Goal: Transaction & Acquisition: Purchase product/service

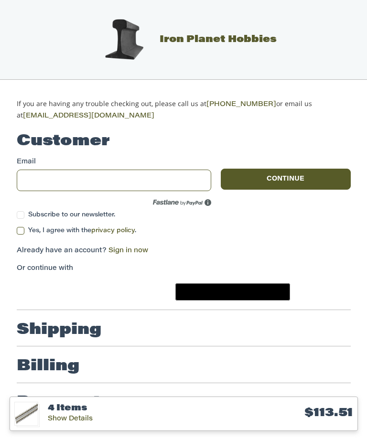
click at [302, 414] on h3 "$113.51" at bounding box center [276, 413] width 152 height 15
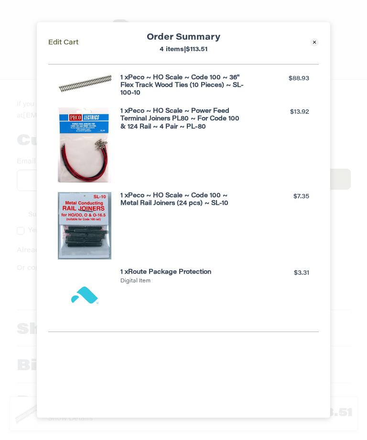
click at [318, 38] on icon at bounding box center [314, 42] width 9 height 9
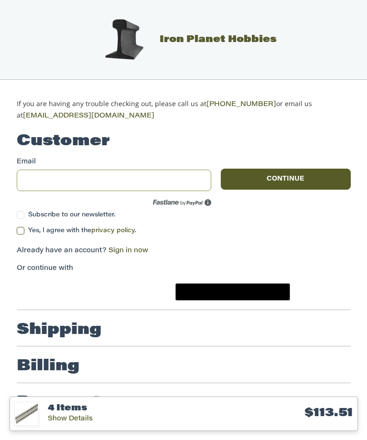
click at [25, 175] on input "Email" at bounding box center [114, 180] width 195 height 21
type input "**********"
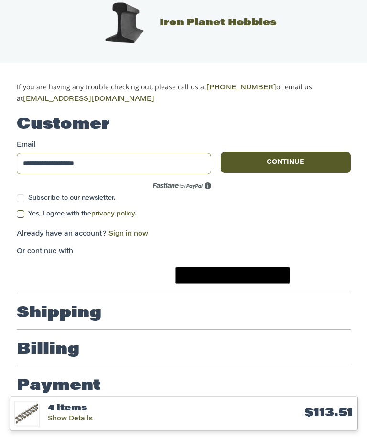
scroll to position [21, 0]
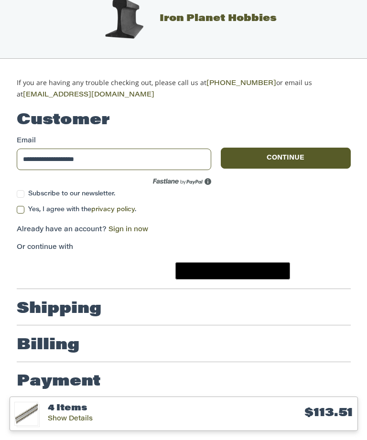
click at [17, 208] on label "Yes, I agree with the privacy policy ." at bounding box center [184, 210] width 334 height 8
click at [331, 153] on button "Continue" at bounding box center [286, 158] width 130 height 21
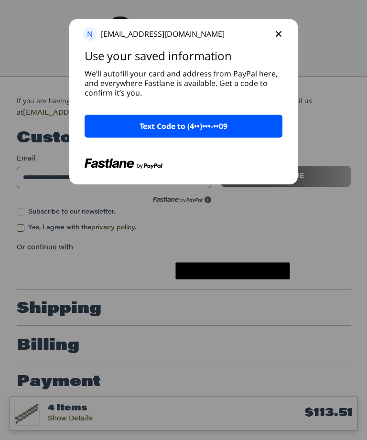
click at [260, 130] on button "Text Code to (4••)•••-••09" at bounding box center [184, 126] width 198 height 23
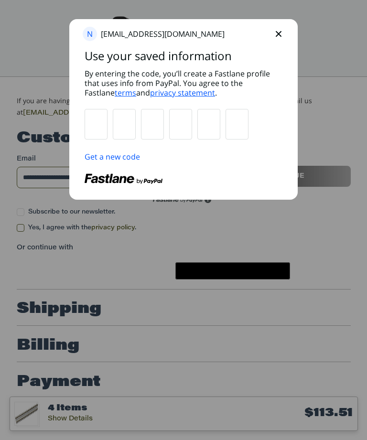
click at [106, 133] on input "text" at bounding box center [96, 124] width 22 height 30
type input "*"
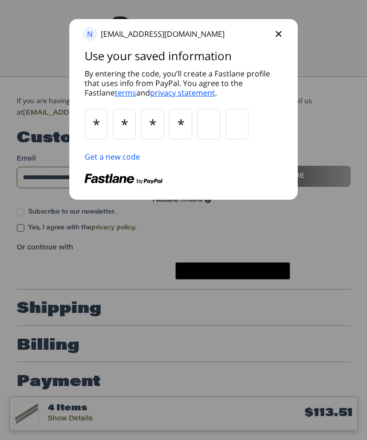
type input "*"
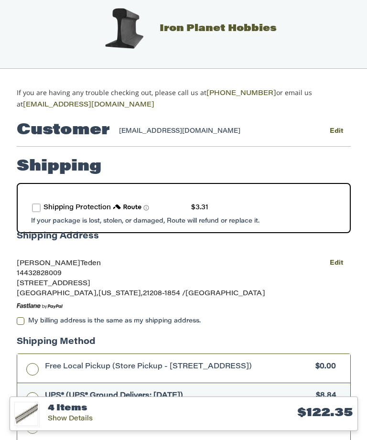
scroll to position [0, 0]
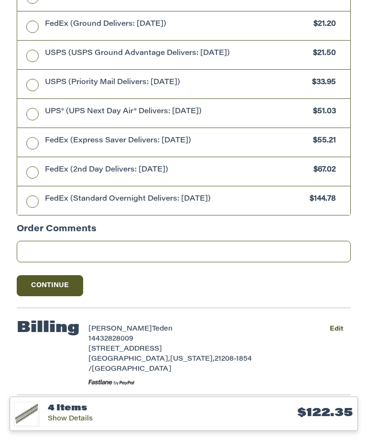
click at [28, 290] on button "Continue" at bounding box center [50, 285] width 67 height 21
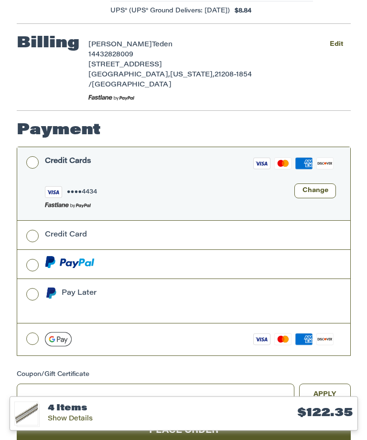
scroll to position [250, 0]
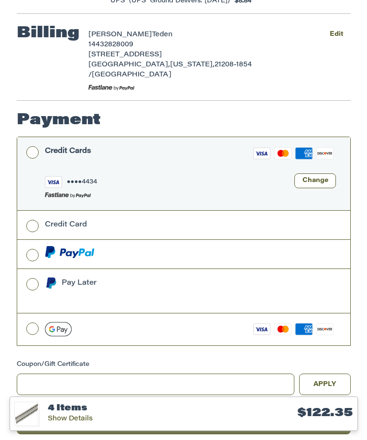
click at [242, 408] on button "Place Order" at bounding box center [184, 421] width 334 height 26
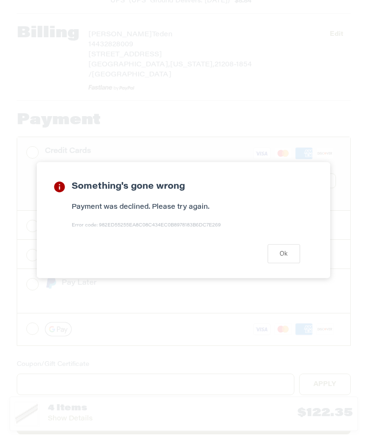
click at [286, 263] on button "Ok" at bounding box center [283, 253] width 32 height 19
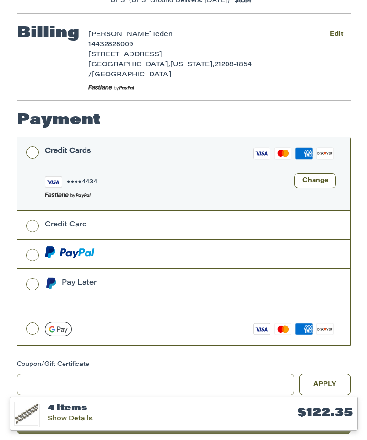
click at [312, 173] on button "Change" at bounding box center [315, 180] width 42 height 15
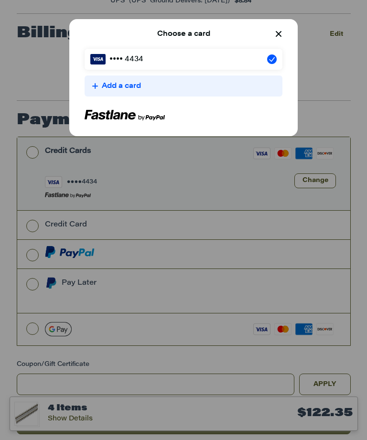
click at [113, 64] on p "•••• 4434" at bounding box center [125, 58] width 38 height 11
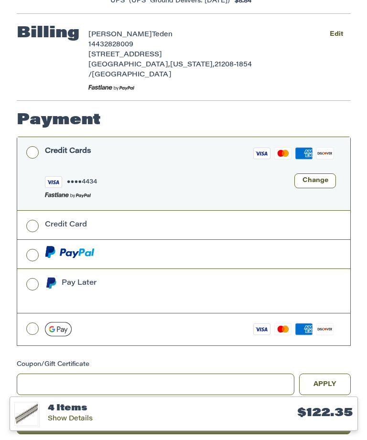
click at [193, 173] on div "Visa ●●●● 4434 Change" at bounding box center [190, 189] width 291 height 33
click at [73, 179] on span "●●●● 4434" at bounding box center [82, 182] width 30 height 6
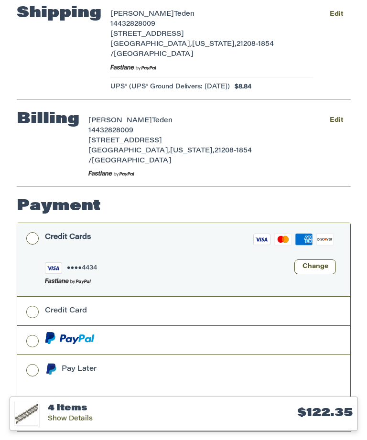
scroll to position [163, 0]
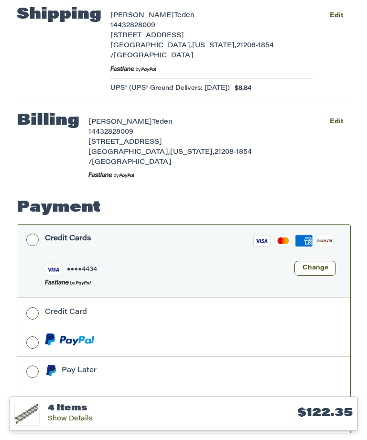
click at [340, 115] on button "Edit" at bounding box center [336, 122] width 28 height 14
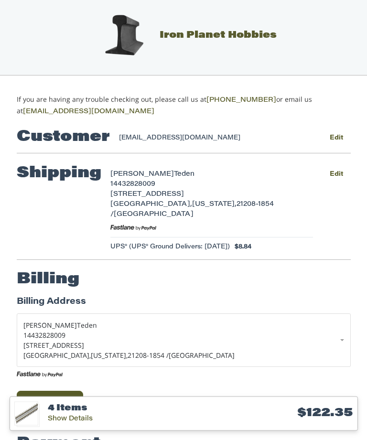
scroll to position [5, 0]
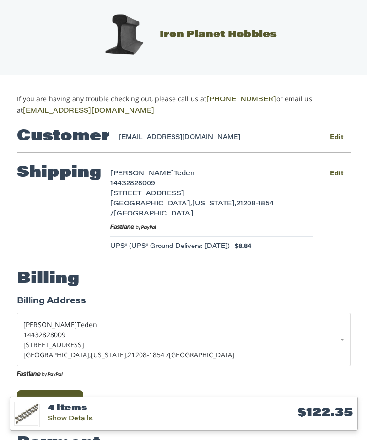
click at [340, 173] on button "Edit" at bounding box center [336, 174] width 28 height 14
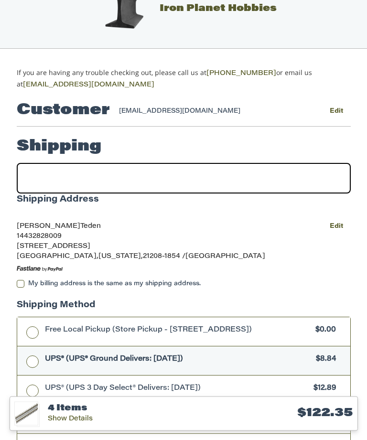
scroll to position [29, 0]
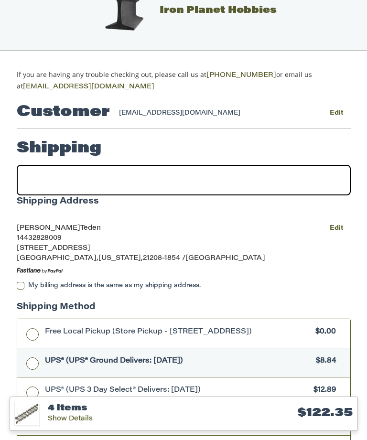
click at [342, 223] on button "Edit" at bounding box center [336, 228] width 28 height 14
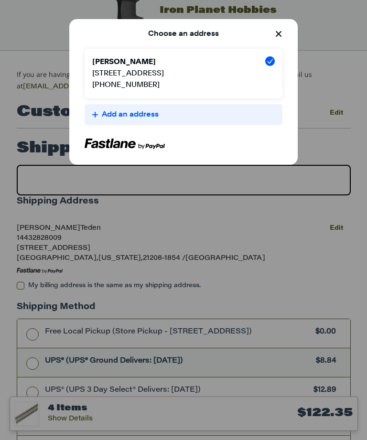
click at [206, 75] on div "[PERSON_NAME] [STREET_ADDRESS] [PHONE_NUMBER]" at bounding box center [174, 73] width 165 height 34
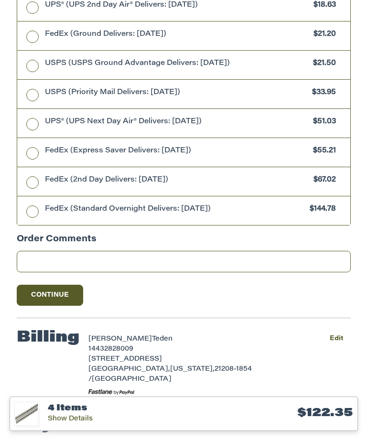
scroll to position [453, 0]
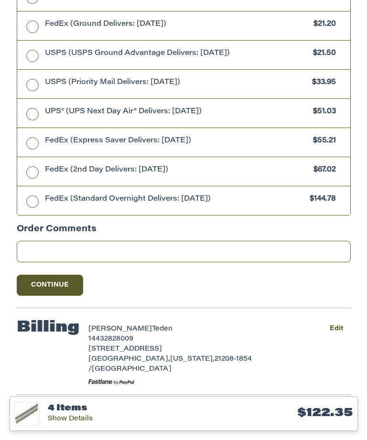
click at [343, 335] on button "Edit" at bounding box center [336, 329] width 28 height 14
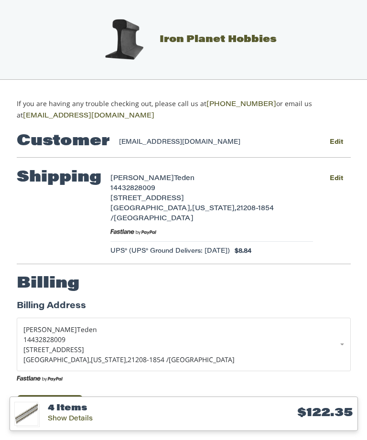
click at [342, 177] on button "Edit" at bounding box center [336, 178] width 28 height 14
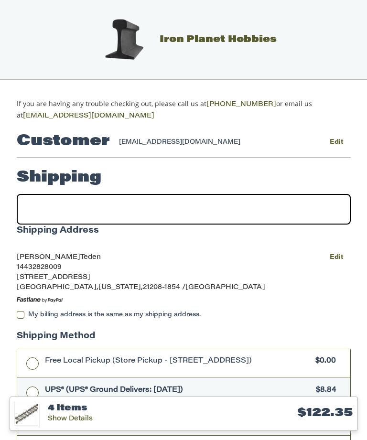
click at [336, 261] on button "Edit" at bounding box center [336, 257] width 28 height 14
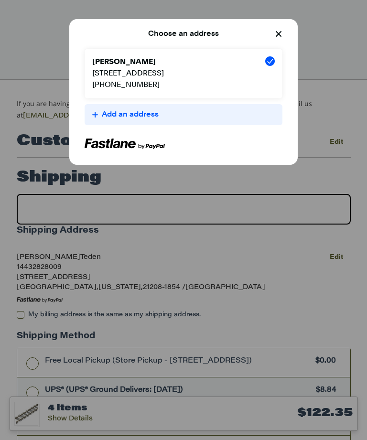
click at [243, 82] on div "[PERSON_NAME] [STREET_ADDRESS] [PHONE_NUMBER]" at bounding box center [174, 73] width 165 height 34
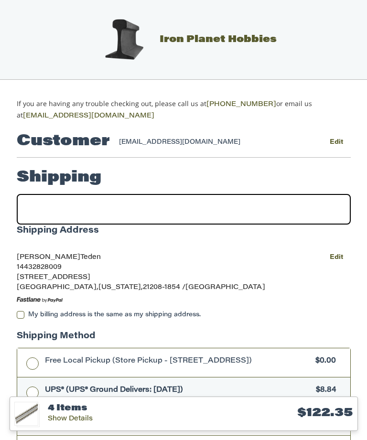
click at [346, 256] on button "Edit" at bounding box center [336, 257] width 28 height 14
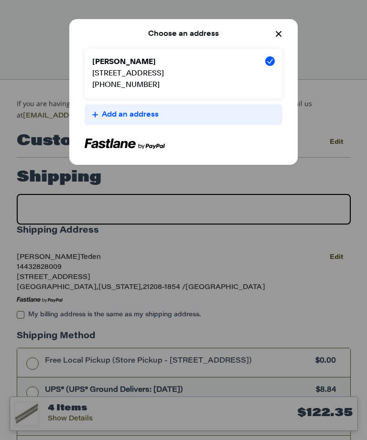
click at [205, 125] on button "Add an address" at bounding box center [184, 114] width 198 height 21
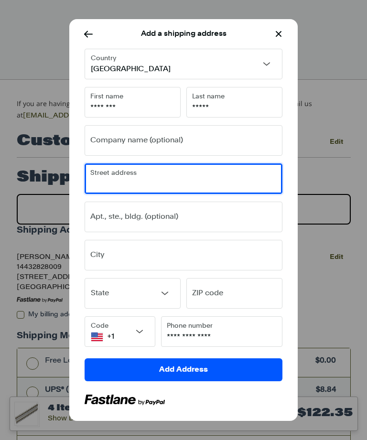
click at [209, 181] on input "Street address" at bounding box center [183, 179] width 197 height 30
type input "**********"
select select "**"
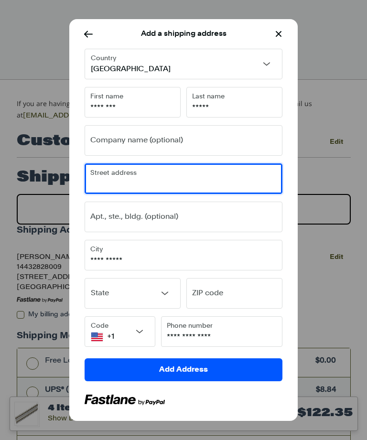
type input "*****"
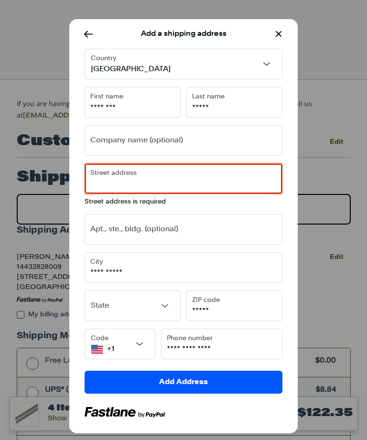
scroll to position [35, 0]
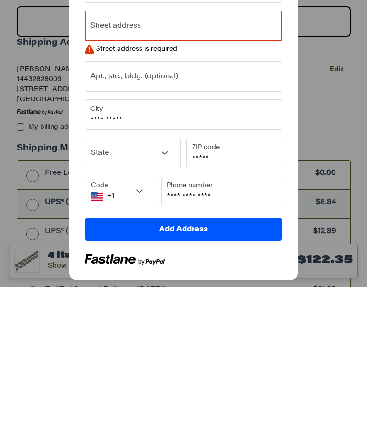
click at [248, 266] on div at bounding box center [183, 233] width 205 height 377
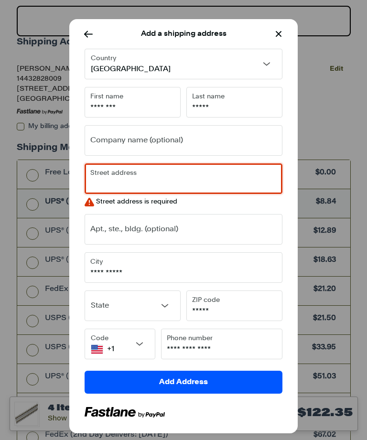
click at [235, 183] on input "Street address" at bounding box center [183, 179] width 197 height 30
type input "**********"
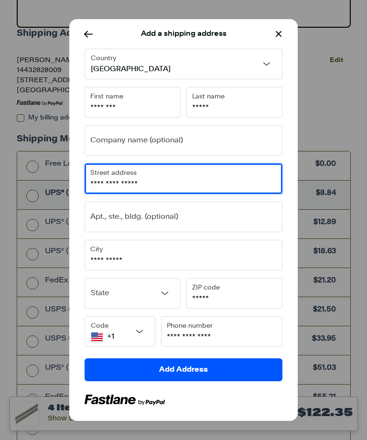
scroll to position [196, 0]
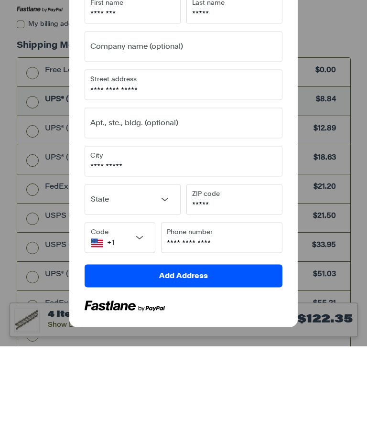
click at [246, 358] on button "Add Address" at bounding box center [184, 369] width 198 height 23
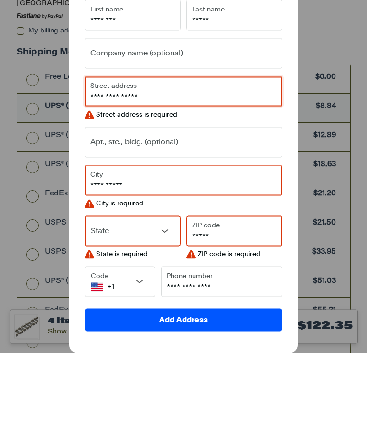
click at [242, 164] on input "**********" at bounding box center [183, 179] width 197 height 30
click at [210, 253] on input "**********" at bounding box center [183, 268] width 197 height 30
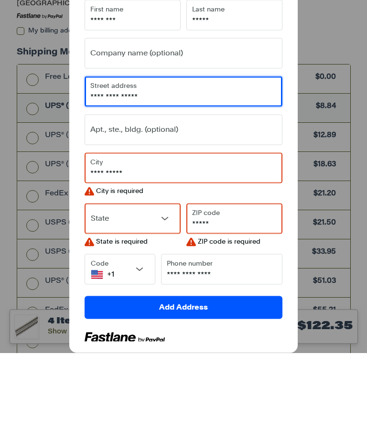
click at [252, 291] on input "*****" at bounding box center [234, 306] width 95 height 30
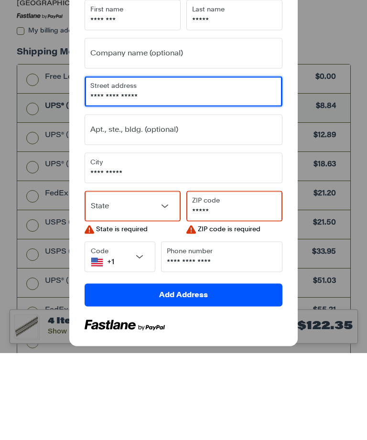
click at [161, 278] on select "**********" at bounding box center [132, 293] width 95 height 30
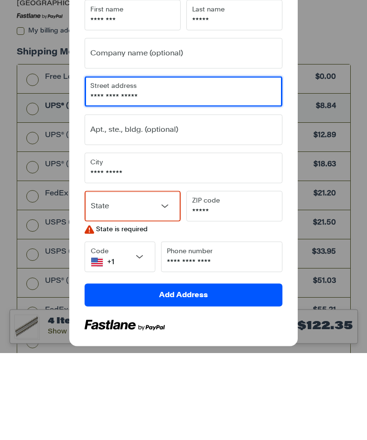
scroll to position [284, 0]
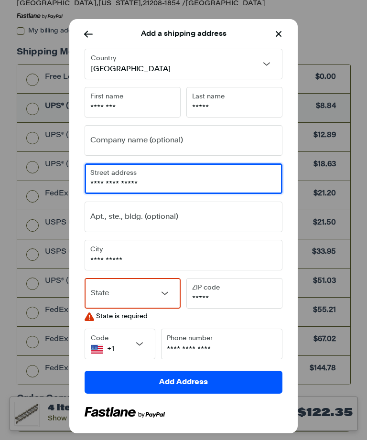
click at [164, 294] on select "**********" at bounding box center [132, 293] width 95 height 30
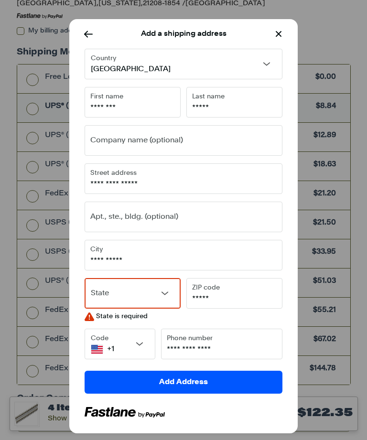
click at [0, 0] on slot "Add Address" at bounding box center [0, 0] width 0 height 0
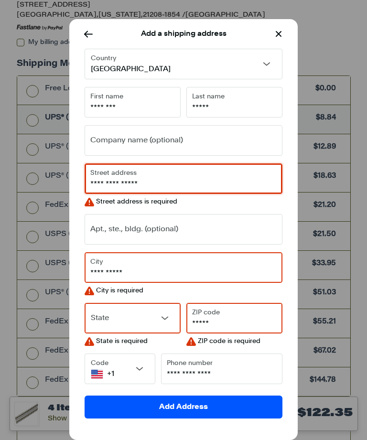
scroll to position [268, 0]
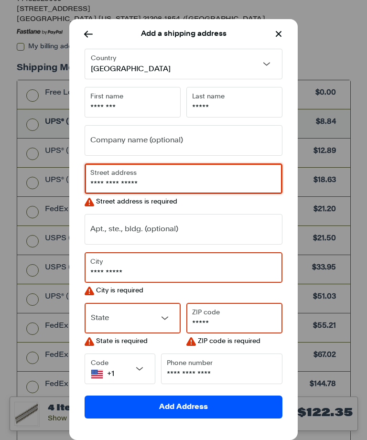
click at [284, 37] on axo-icons "return to previously viewed screen" at bounding box center [278, 33] width 11 height 11
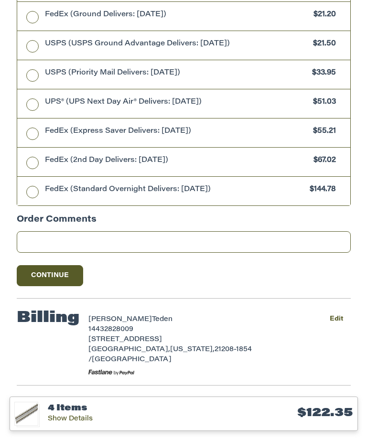
scroll to position [484, 0]
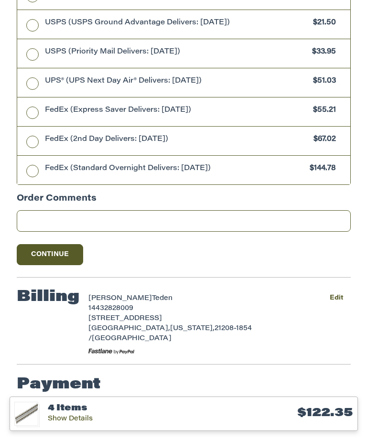
click at [341, 305] on button "Edit" at bounding box center [336, 298] width 28 height 14
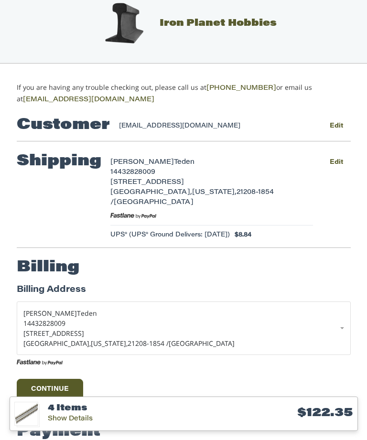
scroll to position [29, 0]
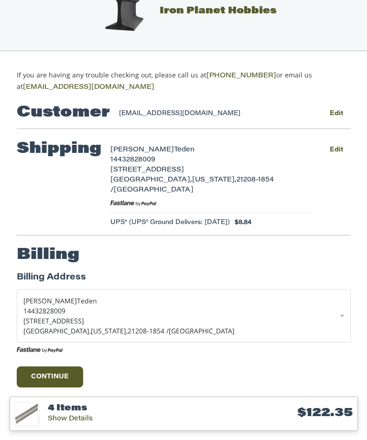
click at [37, 366] on button "Continue" at bounding box center [50, 376] width 67 height 21
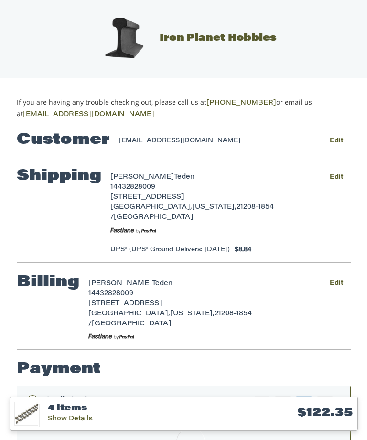
scroll to position [0, 0]
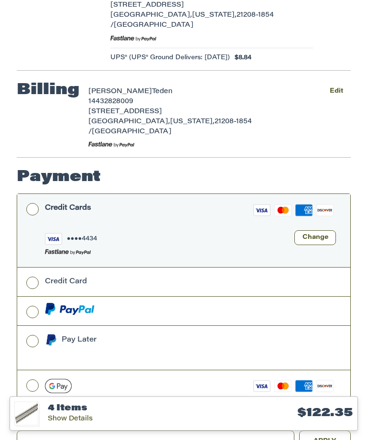
click at [329, 231] on button "Change" at bounding box center [315, 238] width 42 height 15
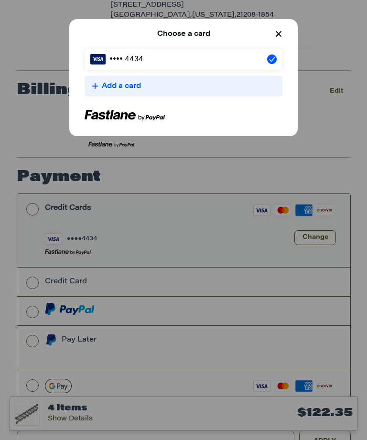
click at [248, 88] on div "Add a card" at bounding box center [183, 85] width 182 height 11
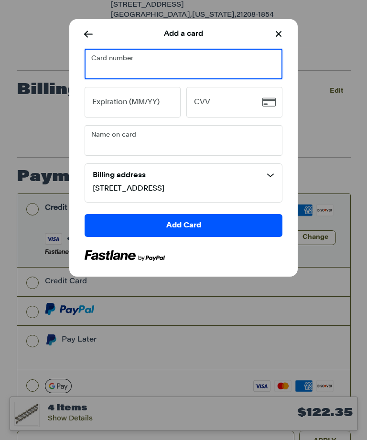
scroll to position [193, 0]
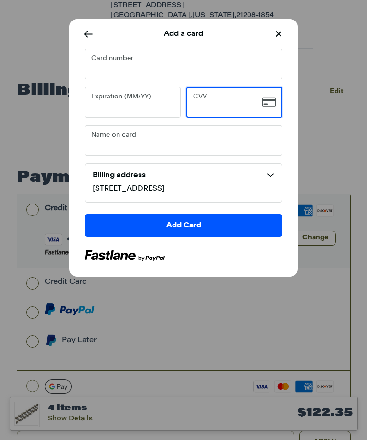
click at [256, 237] on button "Add Card" at bounding box center [184, 225] width 198 height 23
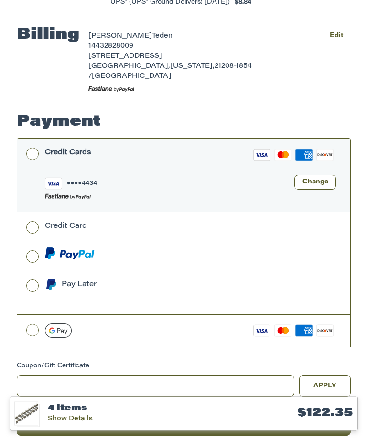
scroll to position [250, 0]
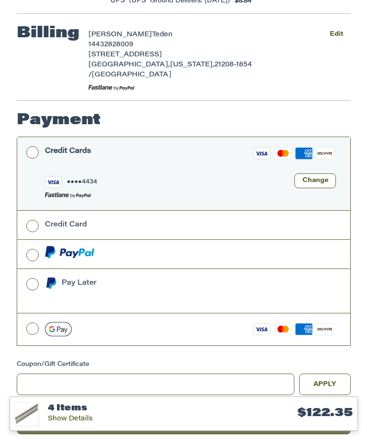
click at [226, 408] on button "Place Order" at bounding box center [184, 421] width 334 height 26
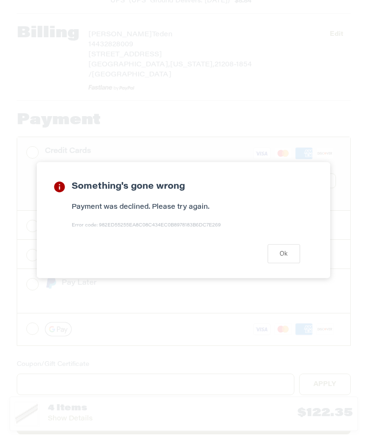
click at [288, 263] on button "Ok" at bounding box center [283, 253] width 32 height 19
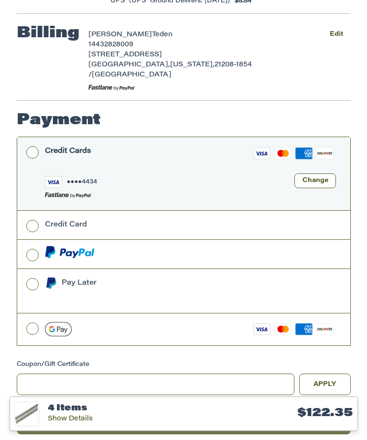
click at [286, 431] on div "4 Items Show Details $122.35" at bounding box center [184, 413] width 348 height 34
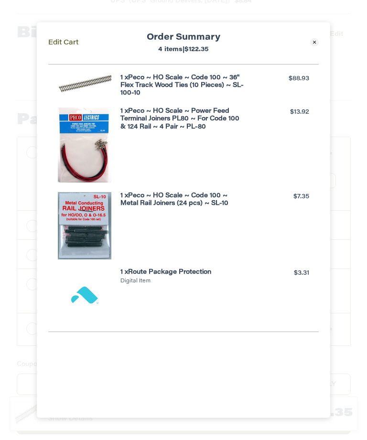
click at [316, 45] on icon at bounding box center [314, 42] width 9 height 9
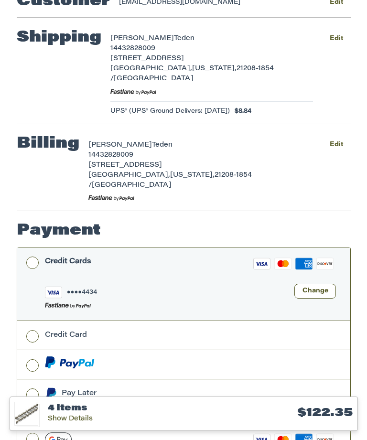
scroll to position [0, 0]
